Goal: Check status

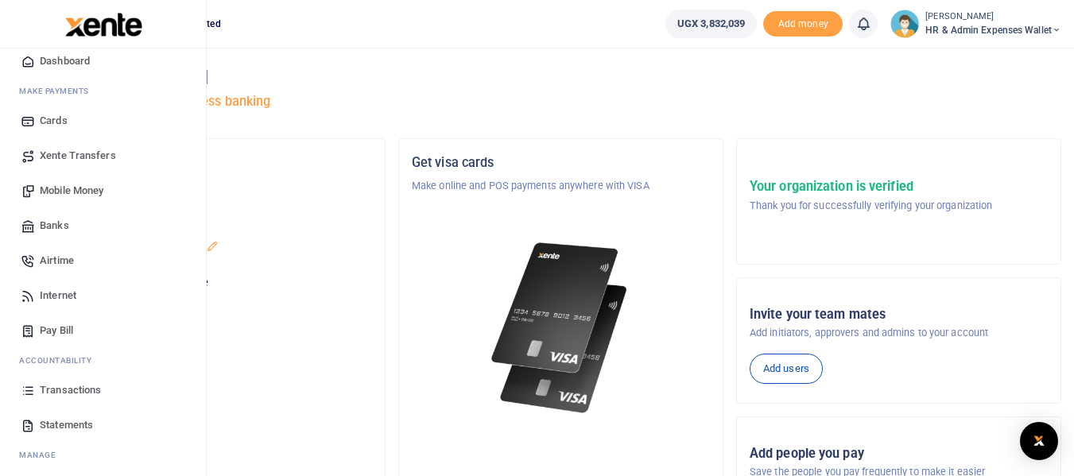
scroll to position [91, 0]
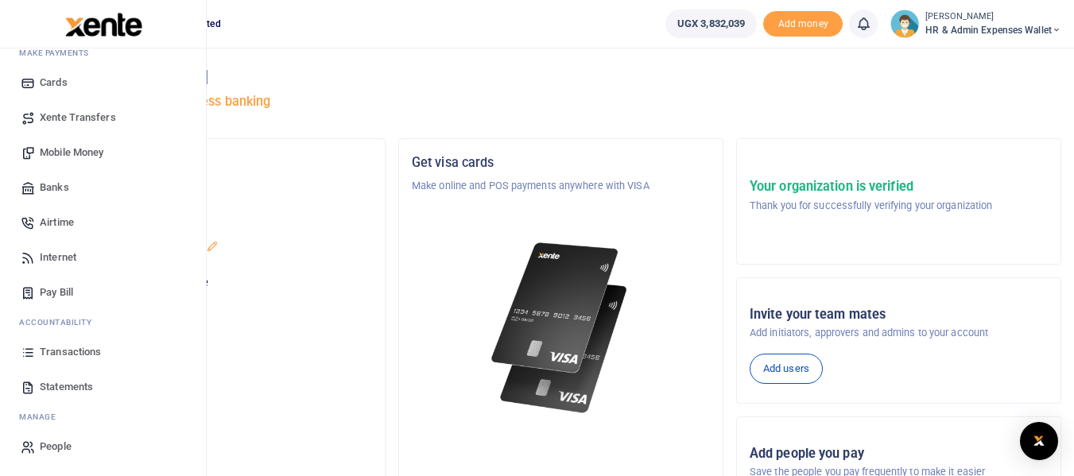
click at [73, 386] on span "Statements" at bounding box center [66, 387] width 53 height 16
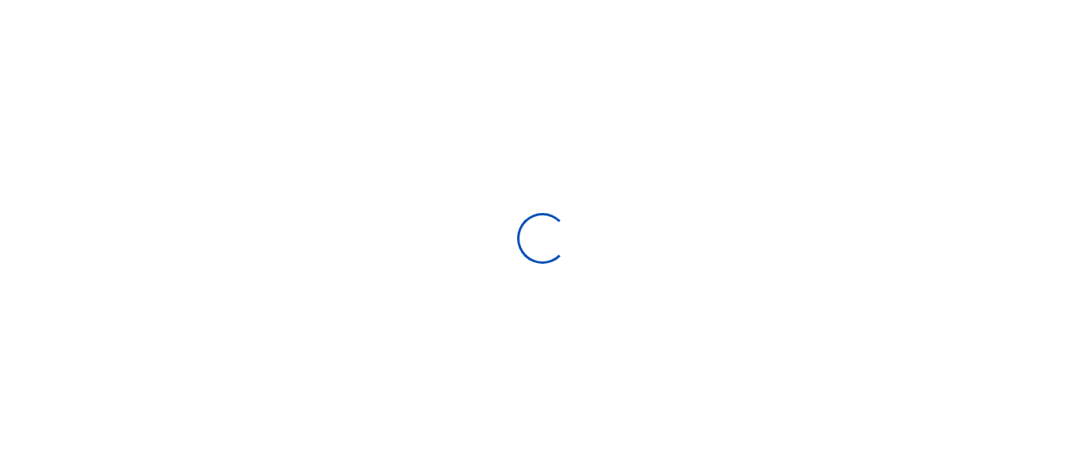
select select "ALL"
type input "[DATE] - [DATE]"
